Goal: Transaction & Acquisition: Purchase product/service

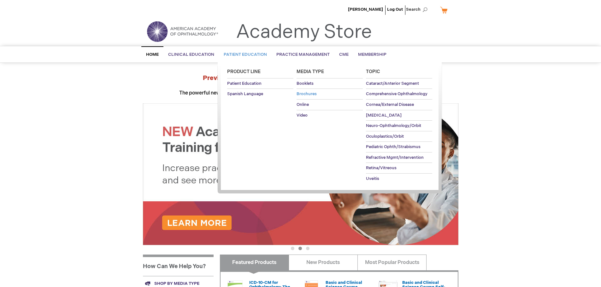
click at [304, 95] on span "Brochures" at bounding box center [306, 93] width 20 height 5
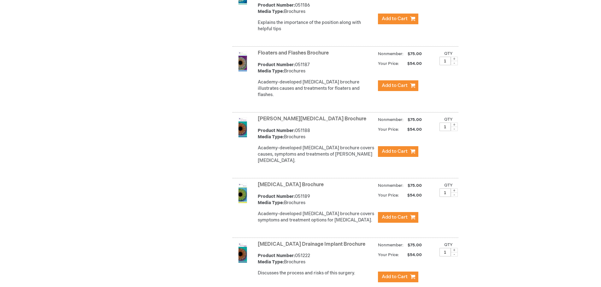
scroll to position [1166, 0]
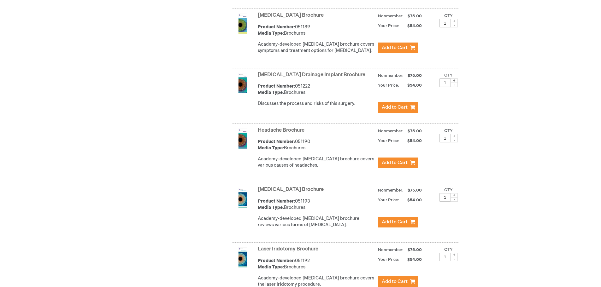
click at [295, 12] on link "Glaucoma Brochure" at bounding box center [291, 15] width 66 height 6
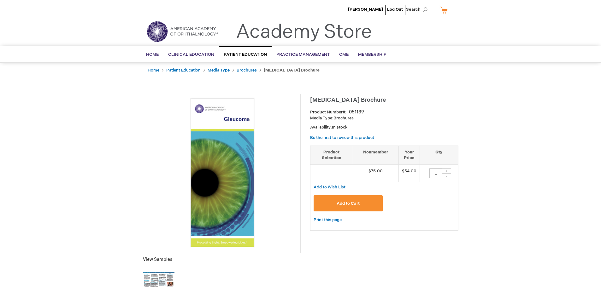
click at [154, 273] on img at bounding box center [159, 282] width 32 height 32
